Goal: Task Accomplishment & Management: Manage account settings

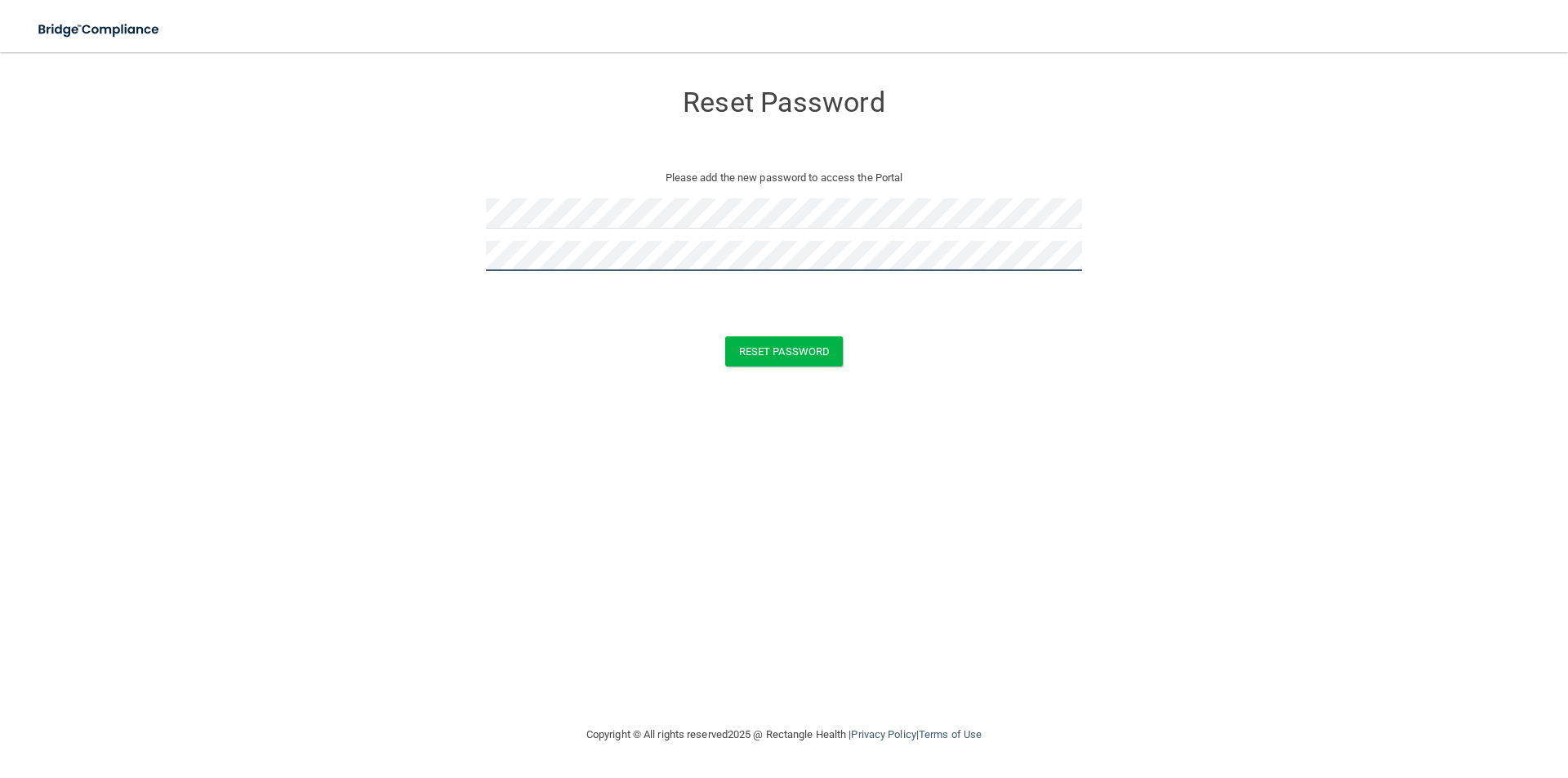
click at [725, 337] on button "Reset Password" at bounding box center [783, 352] width 118 height 30
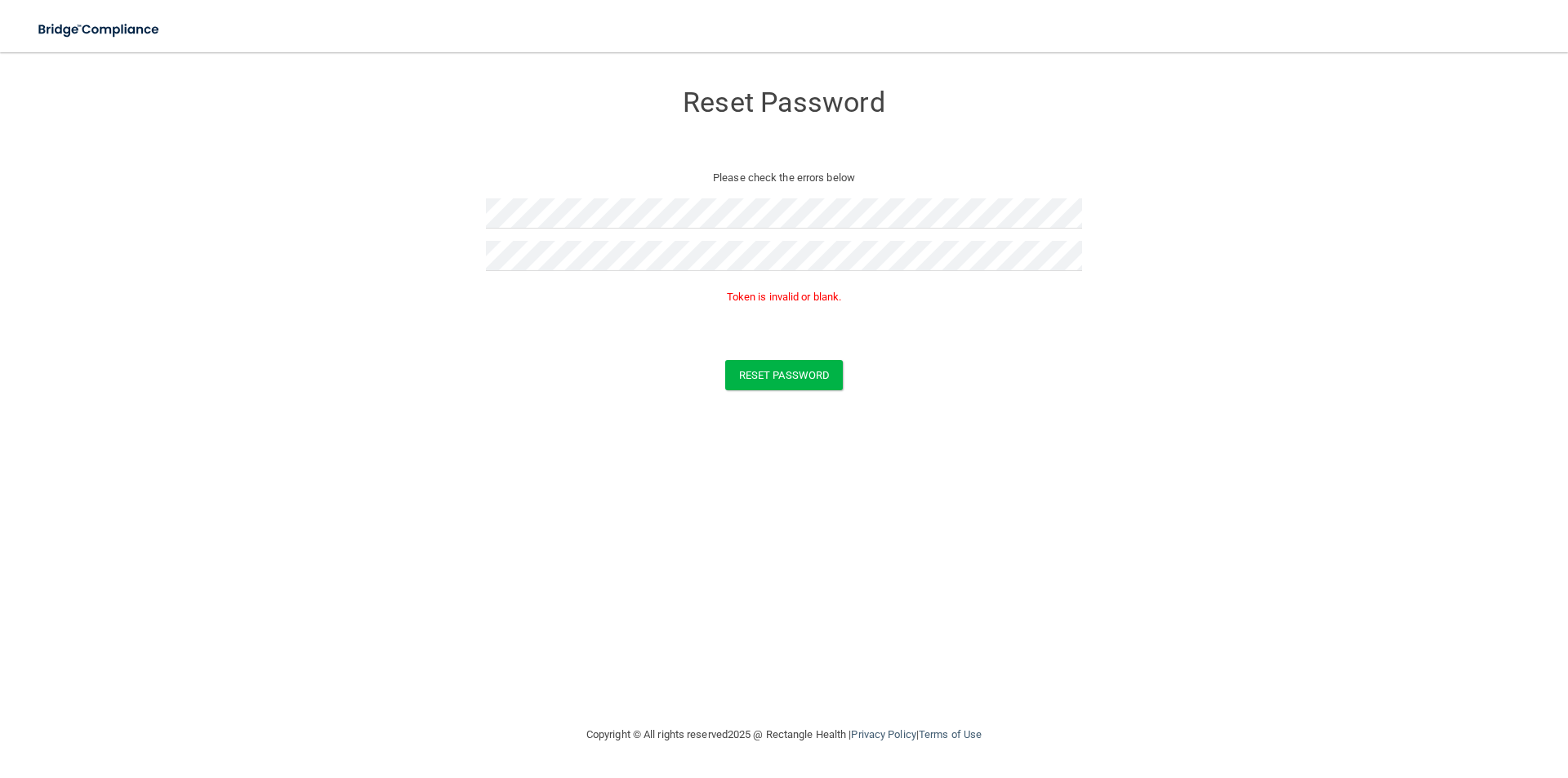
click at [1088, 363] on div "Reset Password" at bounding box center [783, 375] width 1527 height 30
click at [784, 373] on button "Reset Password" at bounding box center [783, 375] width 118 height 30
click at [494, 314] on div "Token is invalid or blank." at bounding box center [783, 301] width 596 height 36
click at [426, 217] on form "Reset Password Please check the errors below Token is invalid or blank. Reset P…" at bounding box center [784, 239] width 1502 height 342
click at [447, 254] on form "Reset Password Please check the errors below Token is invalid or blank. Reset P…" at bounding box center [784, 239] width 1502 height 342
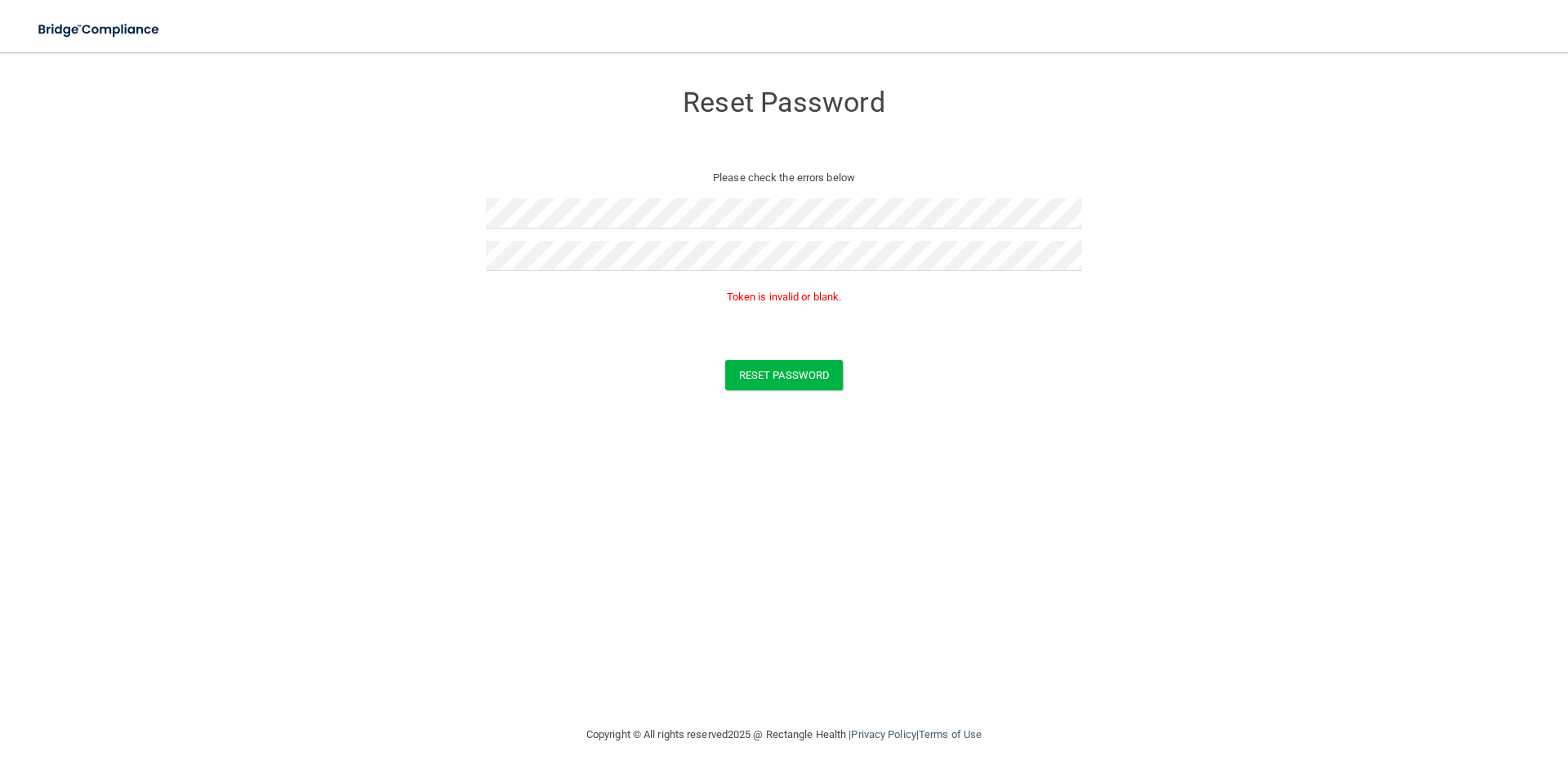
click at [452, 338] on form "Reset Password Please check the errors below Token is invalid or blank. Reset P…" at bounding box center [784, 239] width 1502 height 342
click at [794, 376] on button "Reset Password" at bounding box center [783, 375] width 118 height 30
click at [795, 369] on button "Reset Password" at bounding box center [783, 375] width 118 height 30
